Goal: Task Accomplishment & Management: Manage account settings

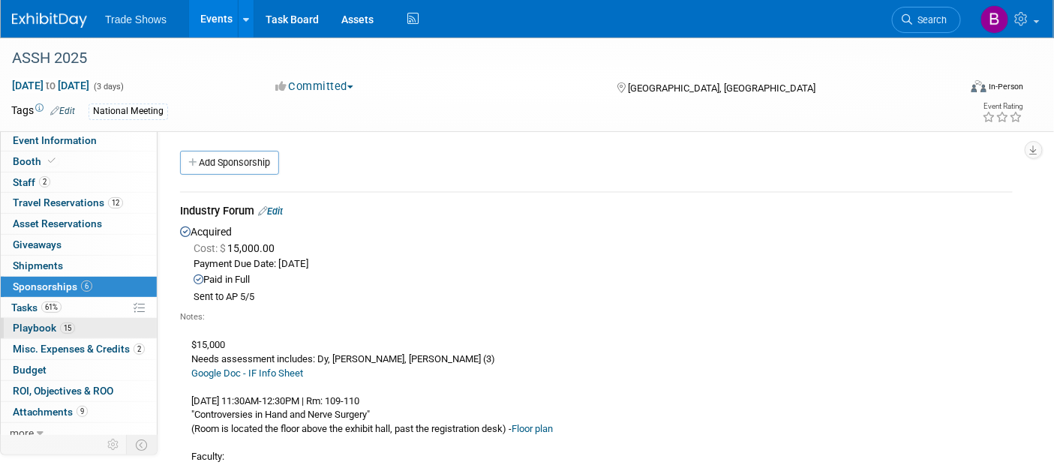
click at [39, 330] on span "Playbook 15" at bounding box center [44, 328] width 62 height 12
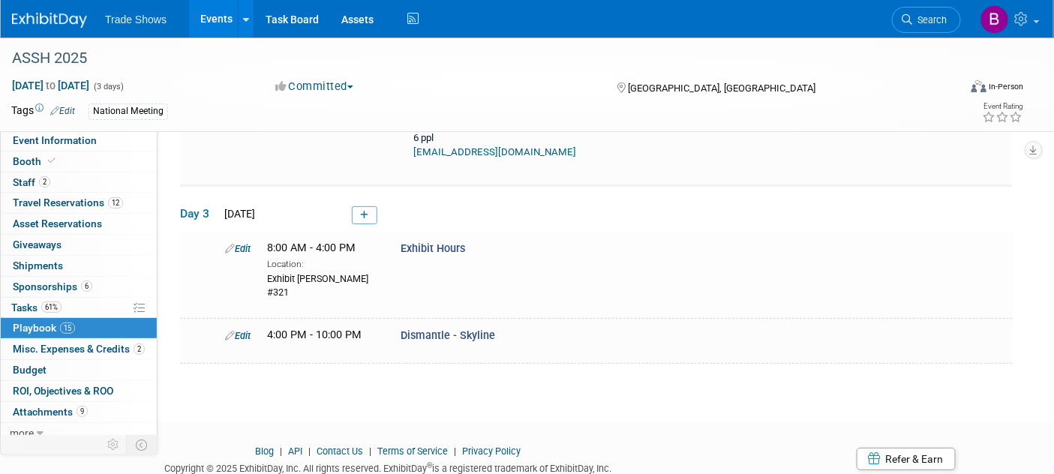
scroll to position [1881, 0]
click at [50, 365] on link "Budget" at bounding box center [79, 370] width 156 height 20
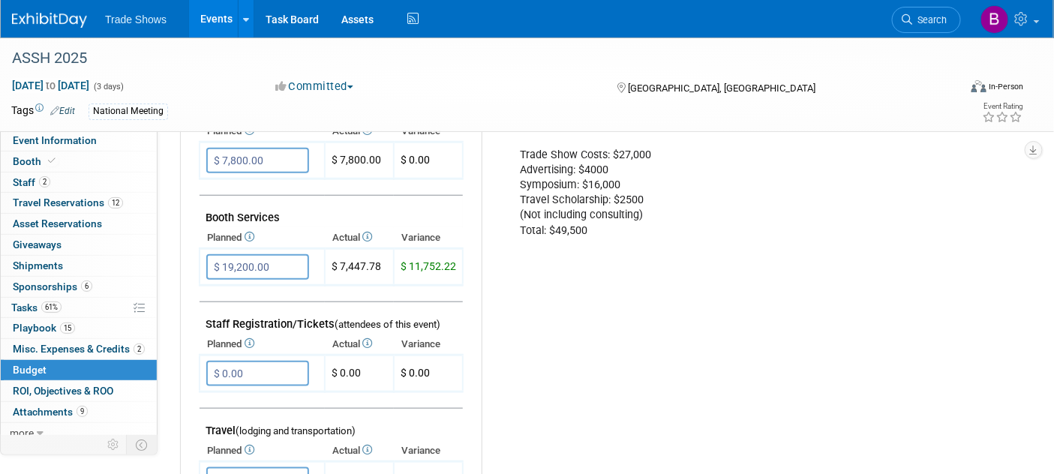
scroll to position [333, 0]
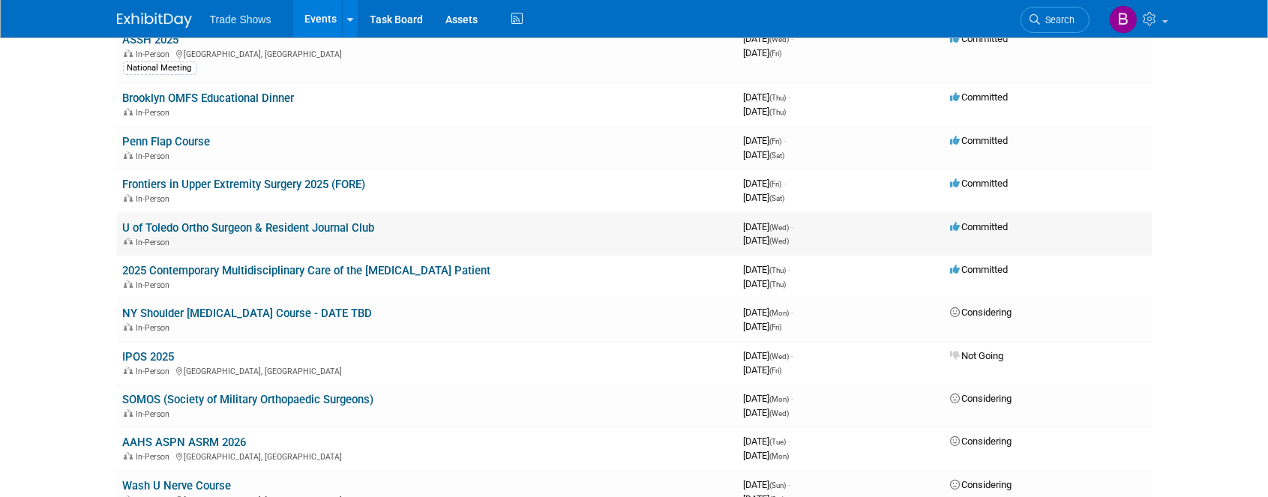
scroll to position [167, 0]
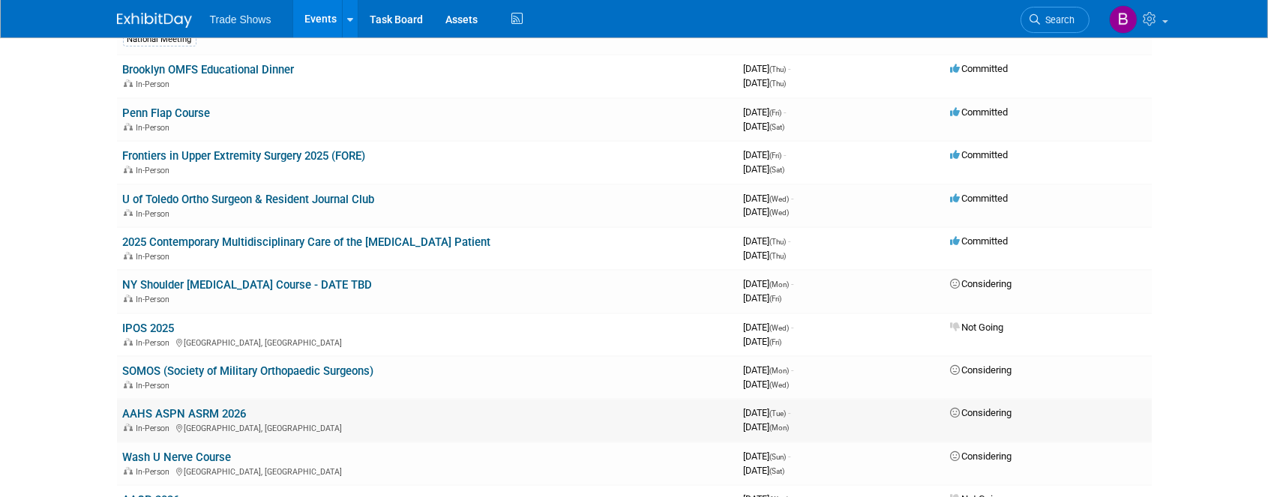
click at [210, 409] on link "AAHS ASPN ASRM 2026" at bounding box center [185, 414] width 124 height 14
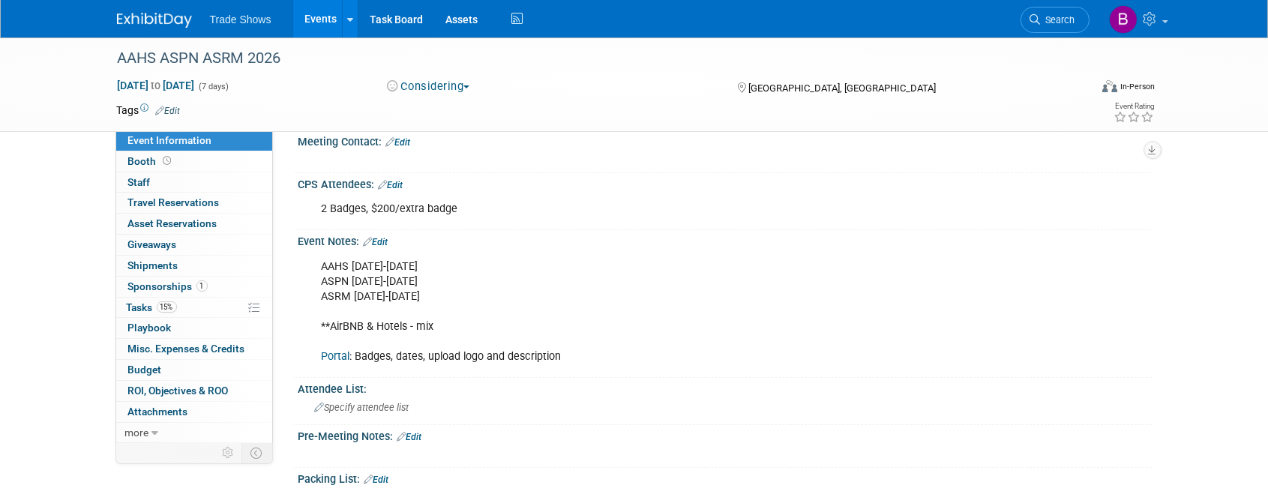
scroll to position [500, 0]
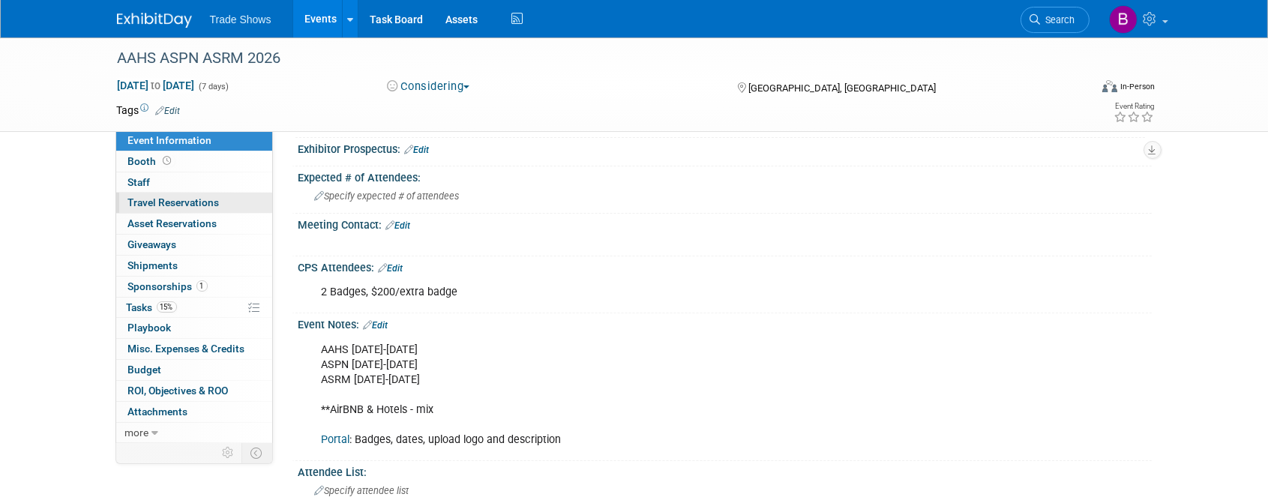
click at [171, 208] on span "Travel Reservations 0" at bounding box center [174, 203] width 92 height 12
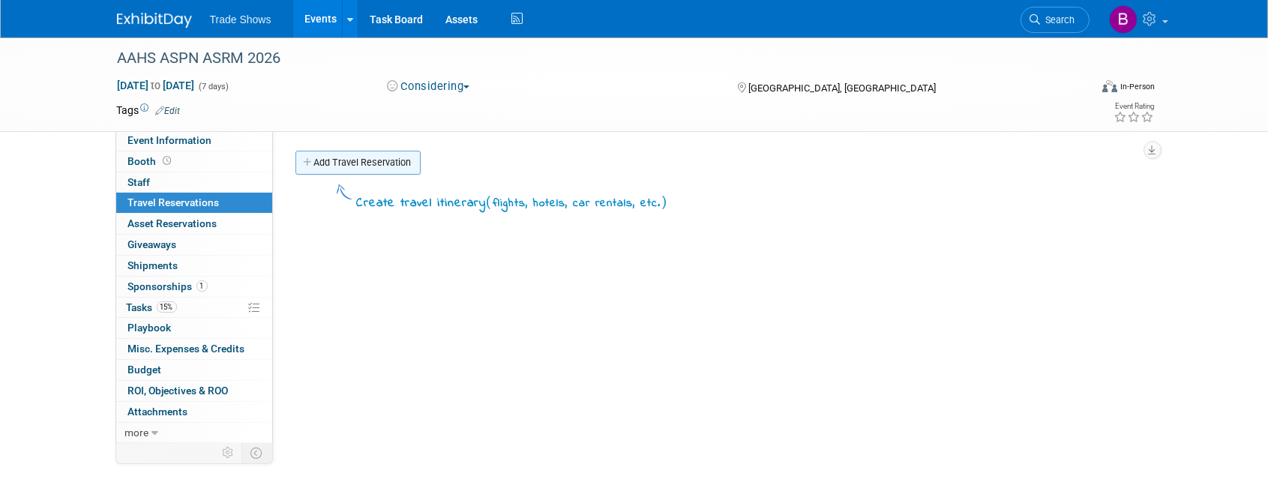
click at [335, 161] on link "Add Travel Reservation" at bounding box center [358, 163] width 125 height 24
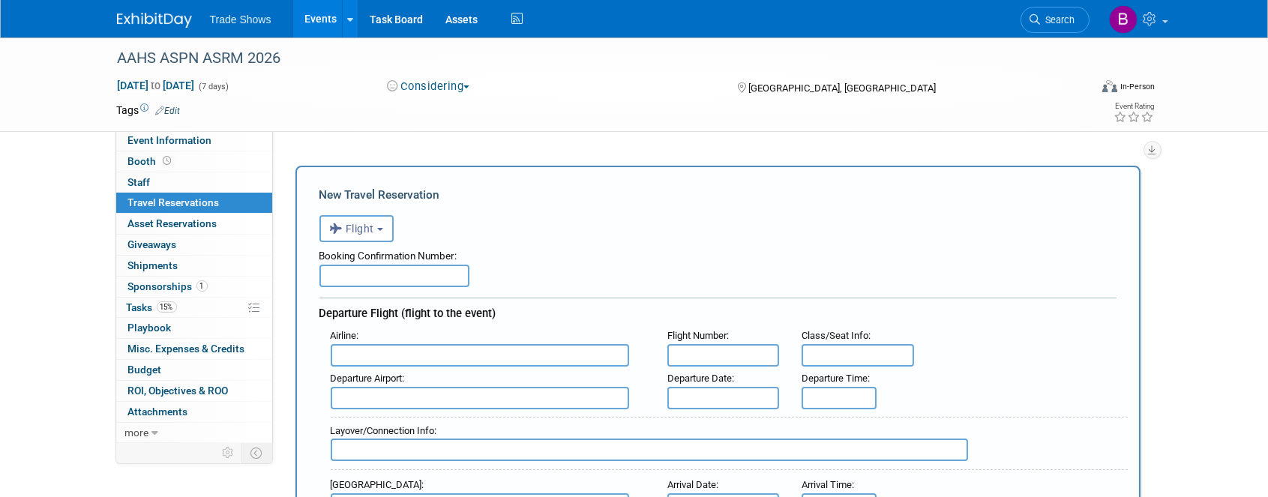
click at [380, 268] on input "text" at bounding box center [395, 276] width 150 height 23
click at [370, 234] on button "Flight" at bounding box center [357, 228] width 74 height 27
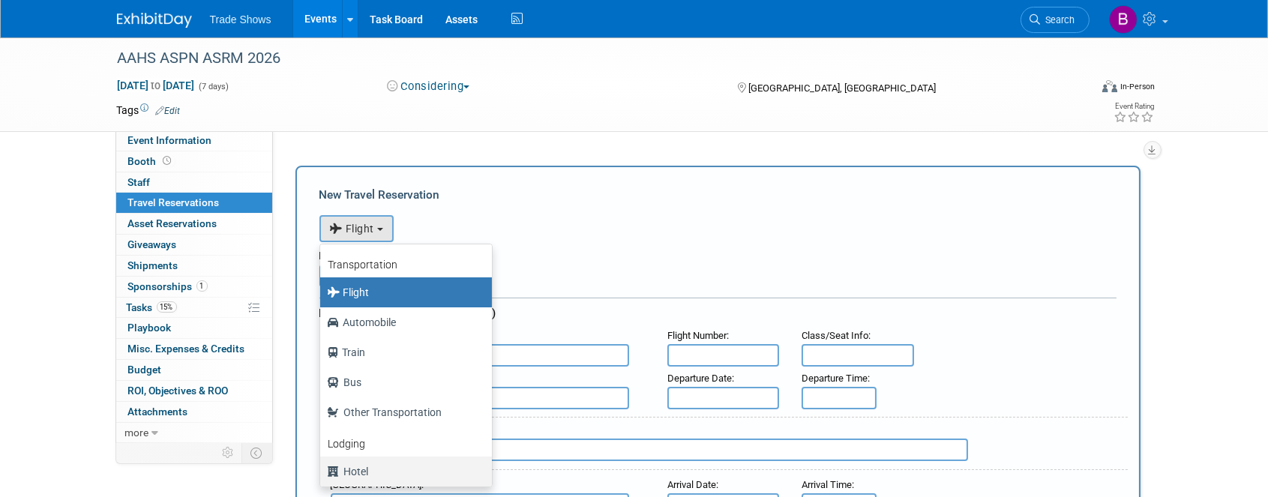
click at [356, 470] on label "Hotel" at bounding box center [402, 472] width 149 height 24
click at [323, 470] on input "Hotel" at bounding box center [318, 470] width 10 height 10
select select "6"
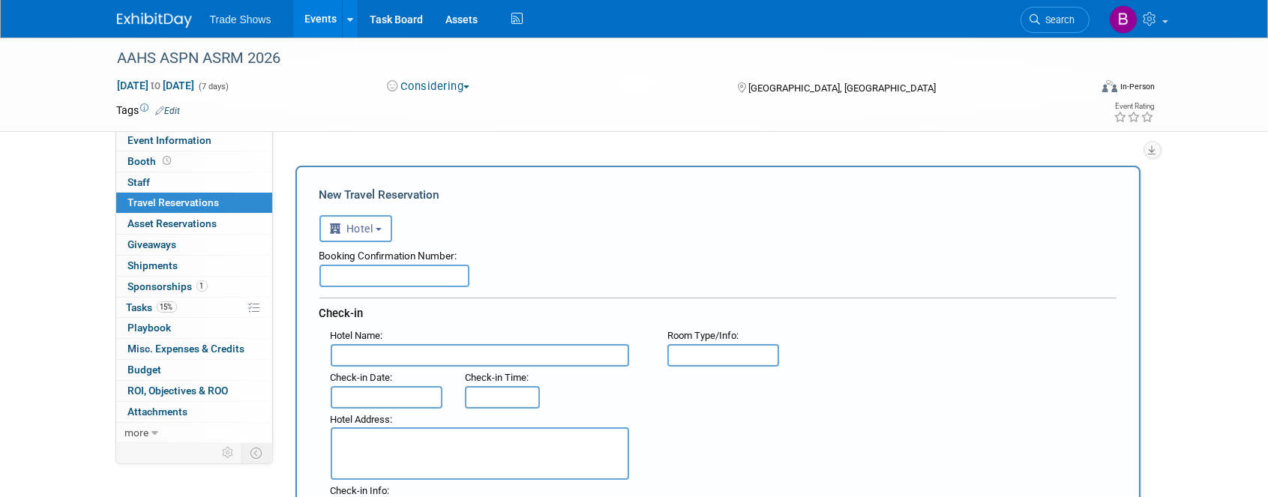
click at [404, 265] on input "text" at bounding box center [395, 276] width 150 height 23
click at [394, 353] on input "text" at bounding box center [480, 355] width 299 height 23
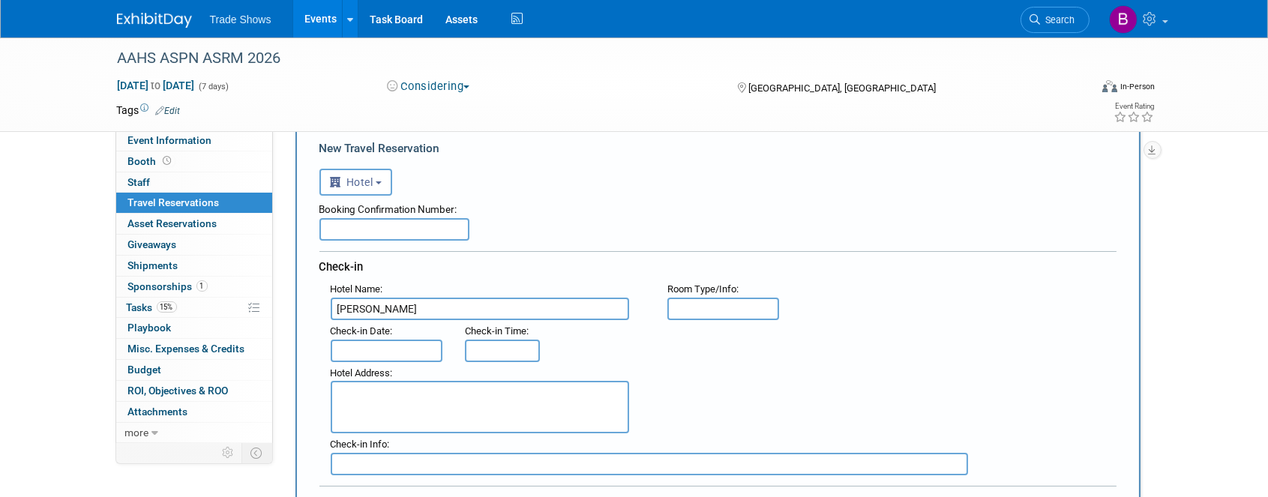
scroll to position [83, 0]
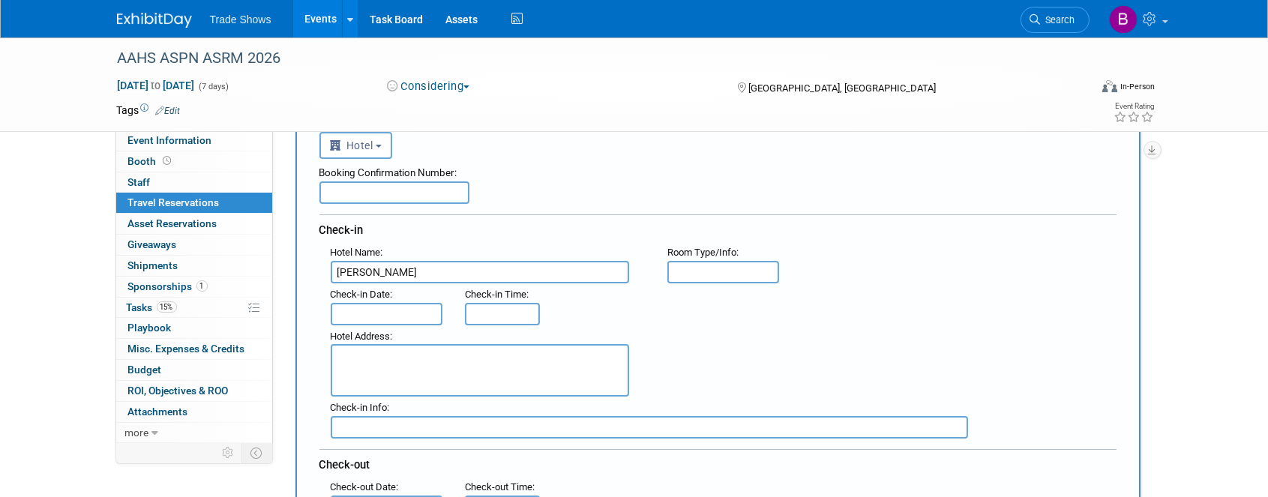
type input "[PERSON_NAME]"
click at [407, 380] on textarea at bounding box center [480, 370] width 299 height 53
click at [410, 355] on textarea at bounding box center [480, 370] width 299 height 53
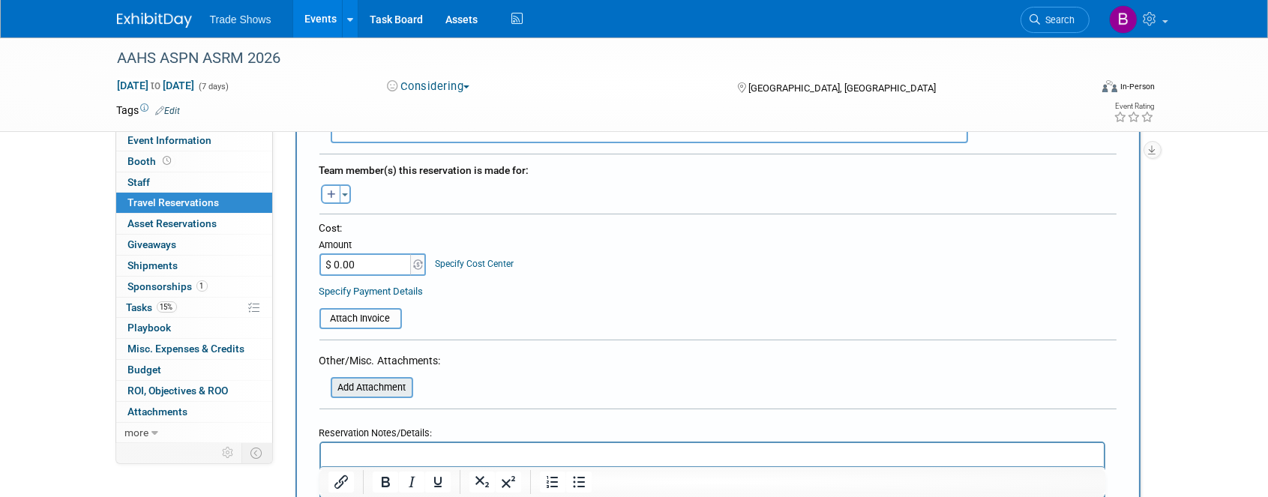
scroll to position [583, 0]
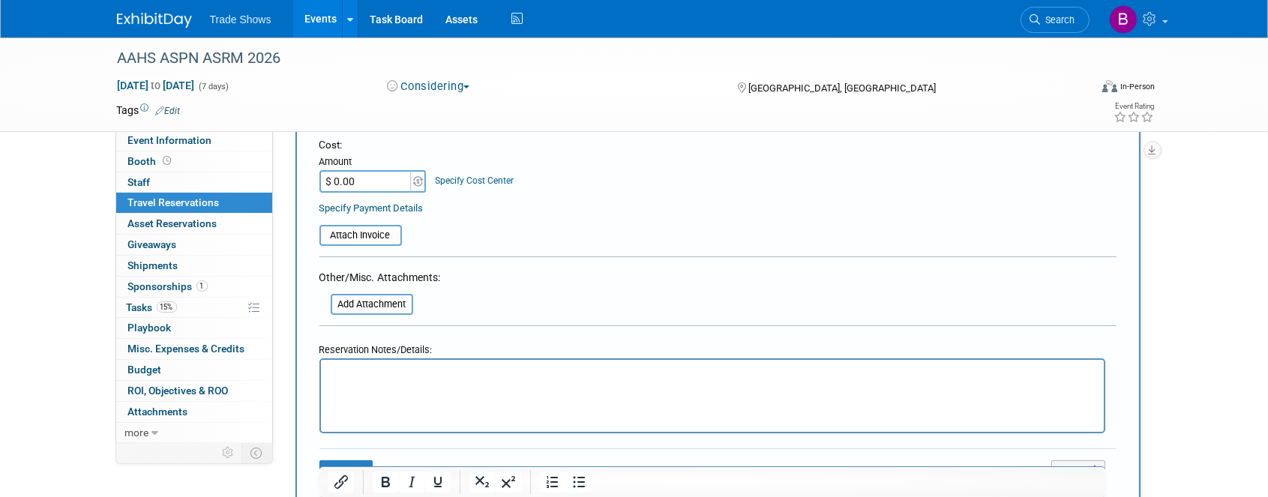
click at [398, 382] on html at bounding box center [711, 371] width 783 height 22
click at [341, 461] on button "Save" at bounding box center [347, 472] width 54 height 23
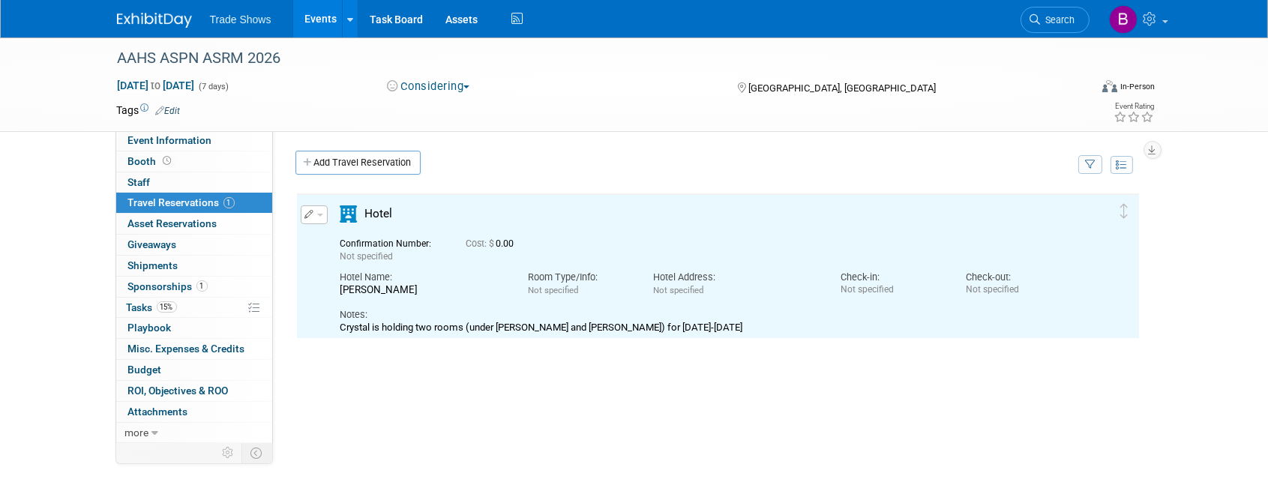
scroll to position [0, 0]
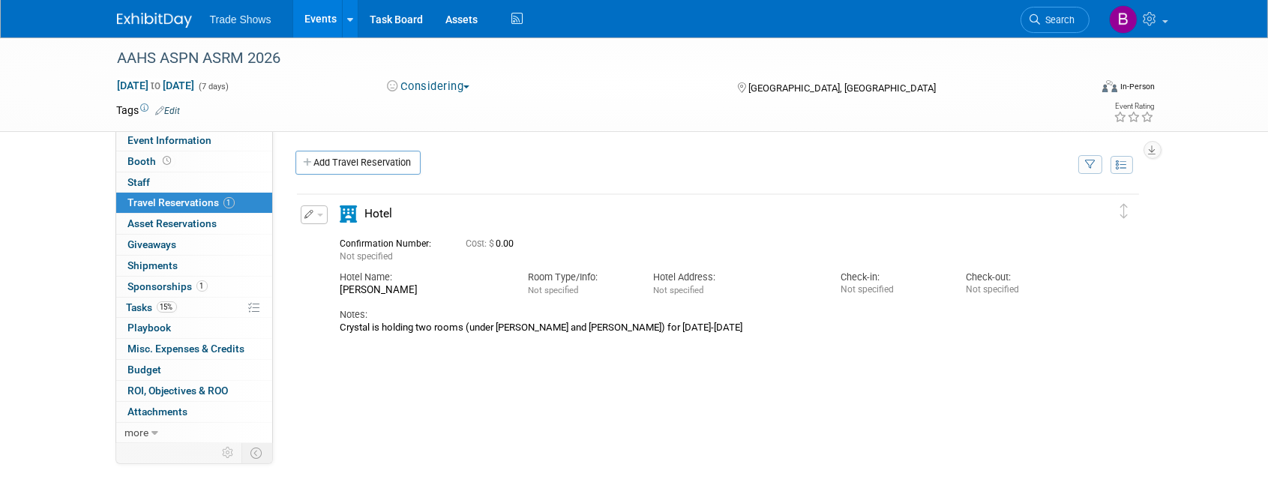
click at [314, 218] on button "button" at bounding box center [314, 215] width 27 height 19
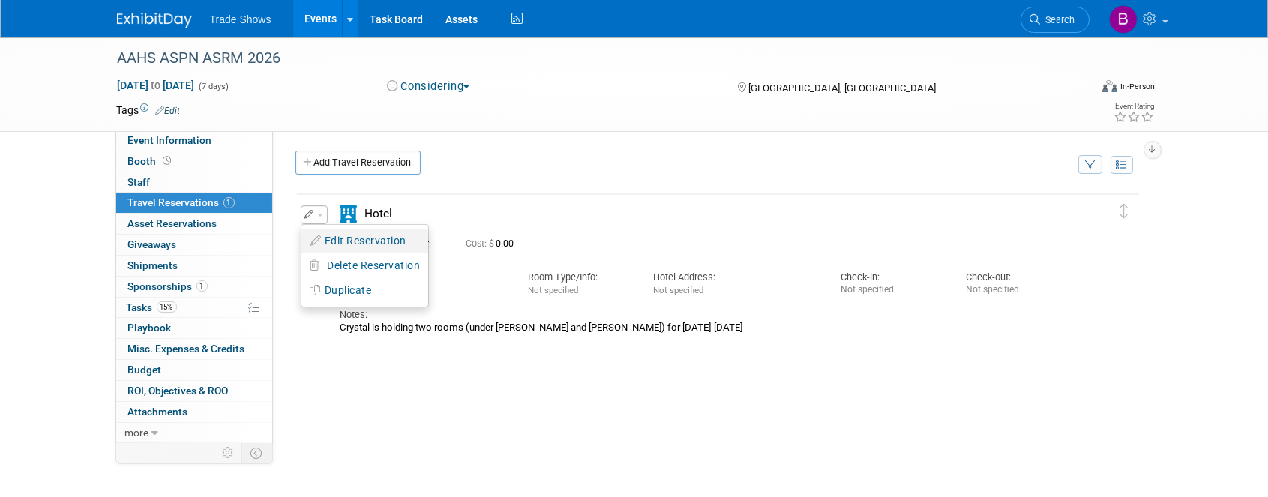
click at [327, 240] on button "Edit Reservation" at bounding box center [365, 241] width 127 height 22
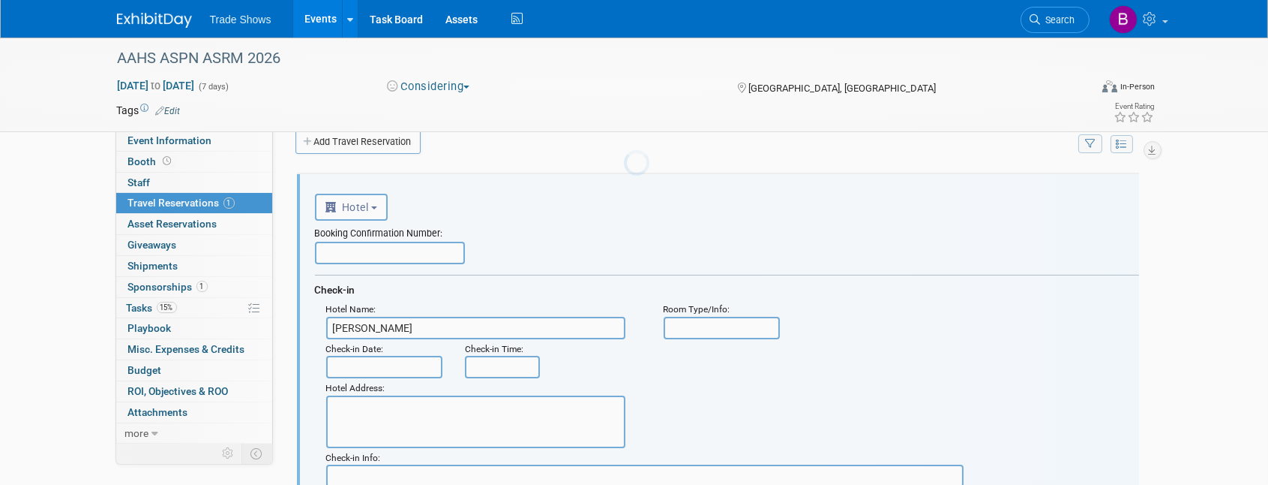
scroll to position [24, 0]
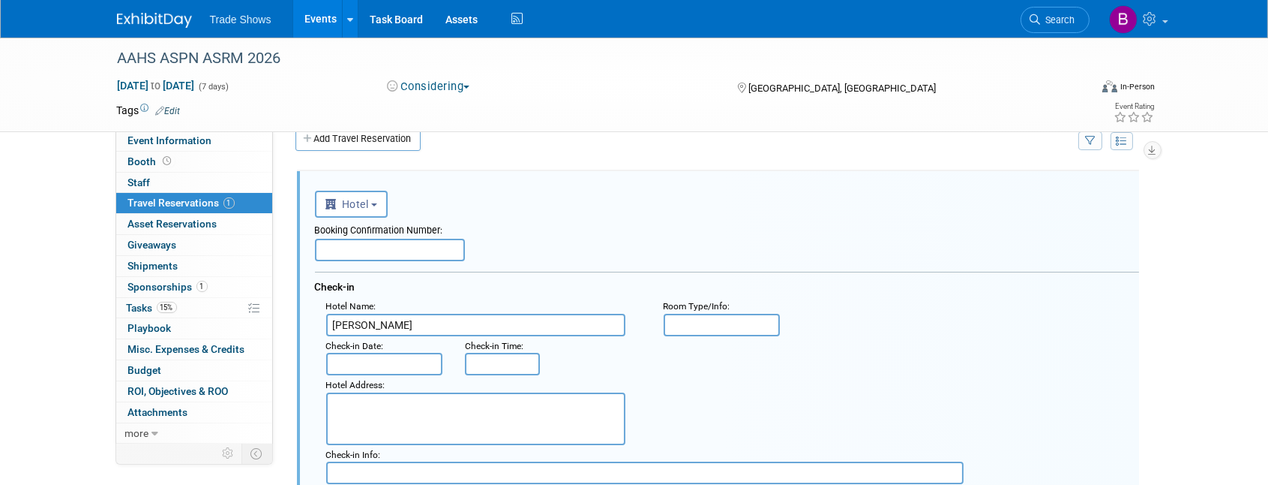
click at [393, 324] on input "[PERSON_NAME]" at bounding box center [475, 325] width 299 height 23
type input "[PERSON_NAME][GEOGRAPHIC_DATA]"
click at [403, 401] on textarea at bounding box center [475, 418] width 299 height 53
paste textarea "[STREET_ADDRESS][US_STATE]"
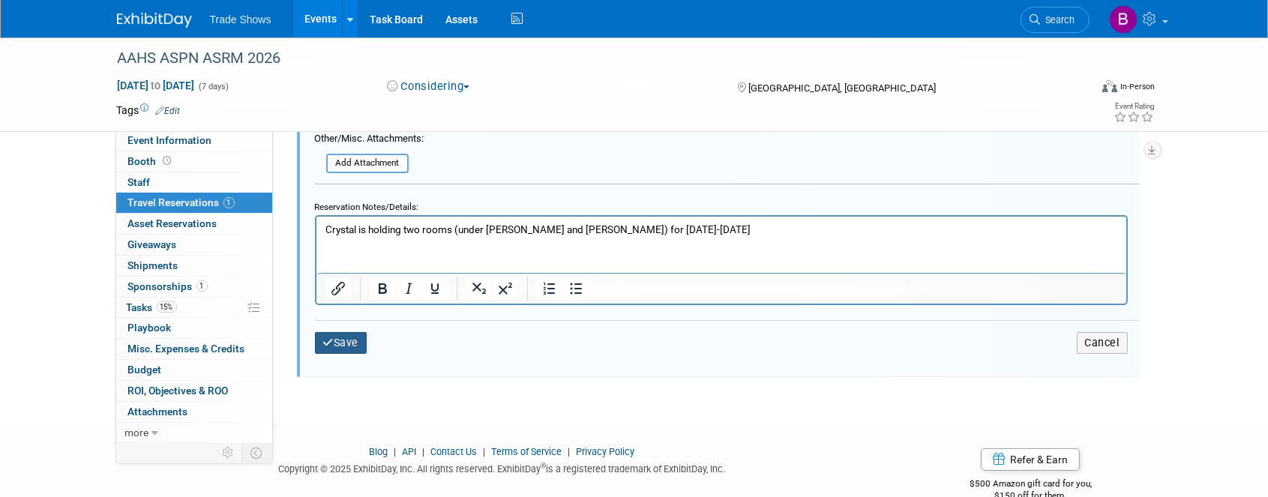
type textarea "[STREET_ADDRESS][US_STATE]"
click at [315, 332] on button "Save" at bounding box center [341, 343] width 53 height 22
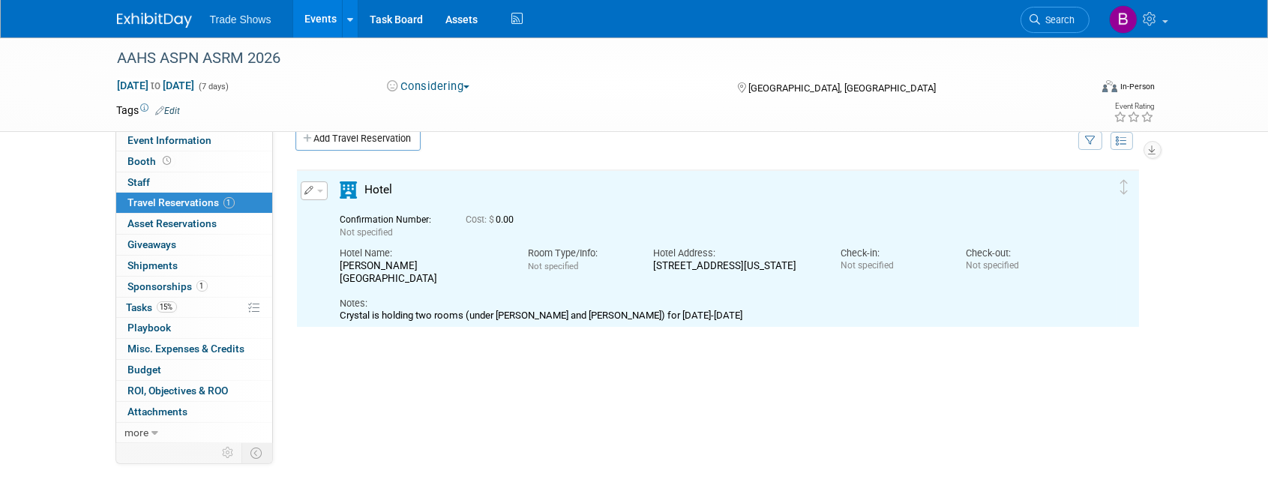
scroll to position [0, 0]
